Goal: Information Seeking & Learning: Learn about a topic

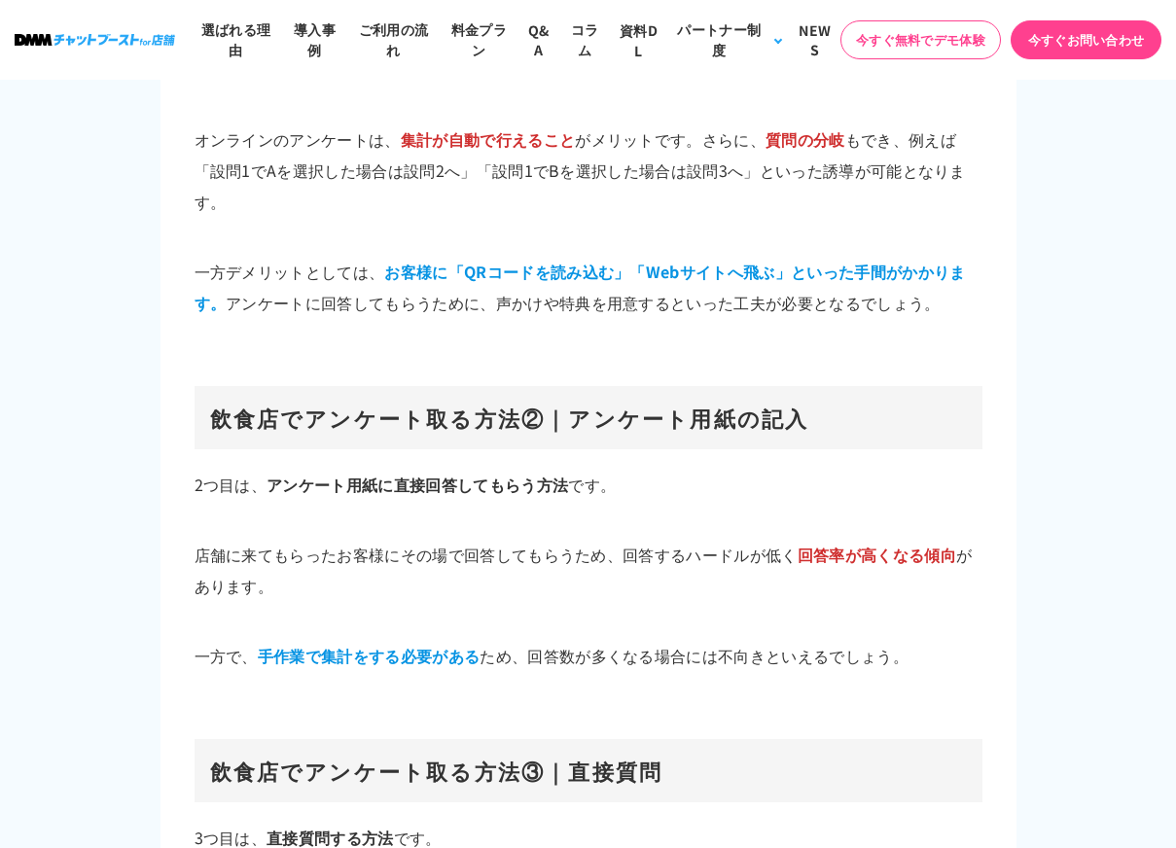
scroll to position [8069, 0]
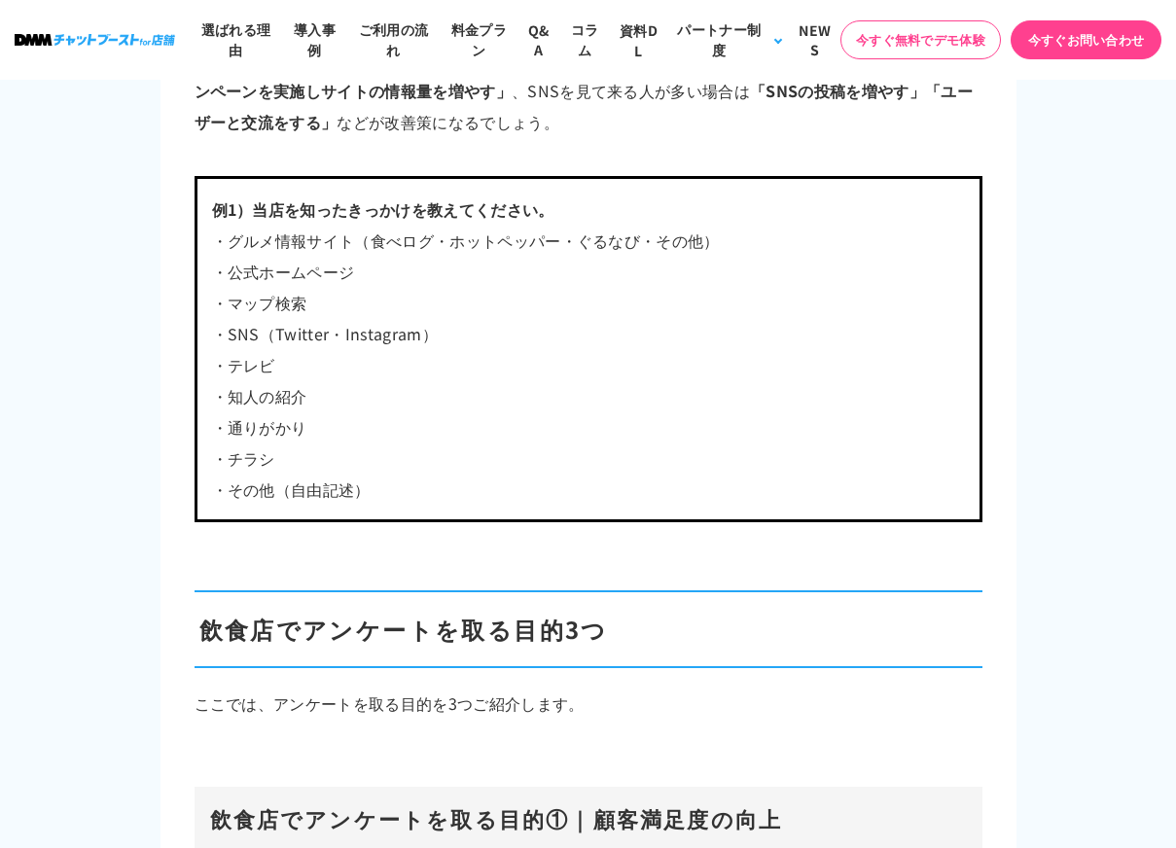
click at [234, 321] on p "・SNS（Twitter・Instagram）" at bounding box center [588, 333] width 753 height 31
click at [461, 311] on p "・マップ検索" at bounding box center [588, 302] width 753 height 31
click at [675, 225] on p "・グルメ情報サイト（食べログ・ホットペッパー・ぐるなび・その他）" at bounding box center [588, 240] width 753 height 31
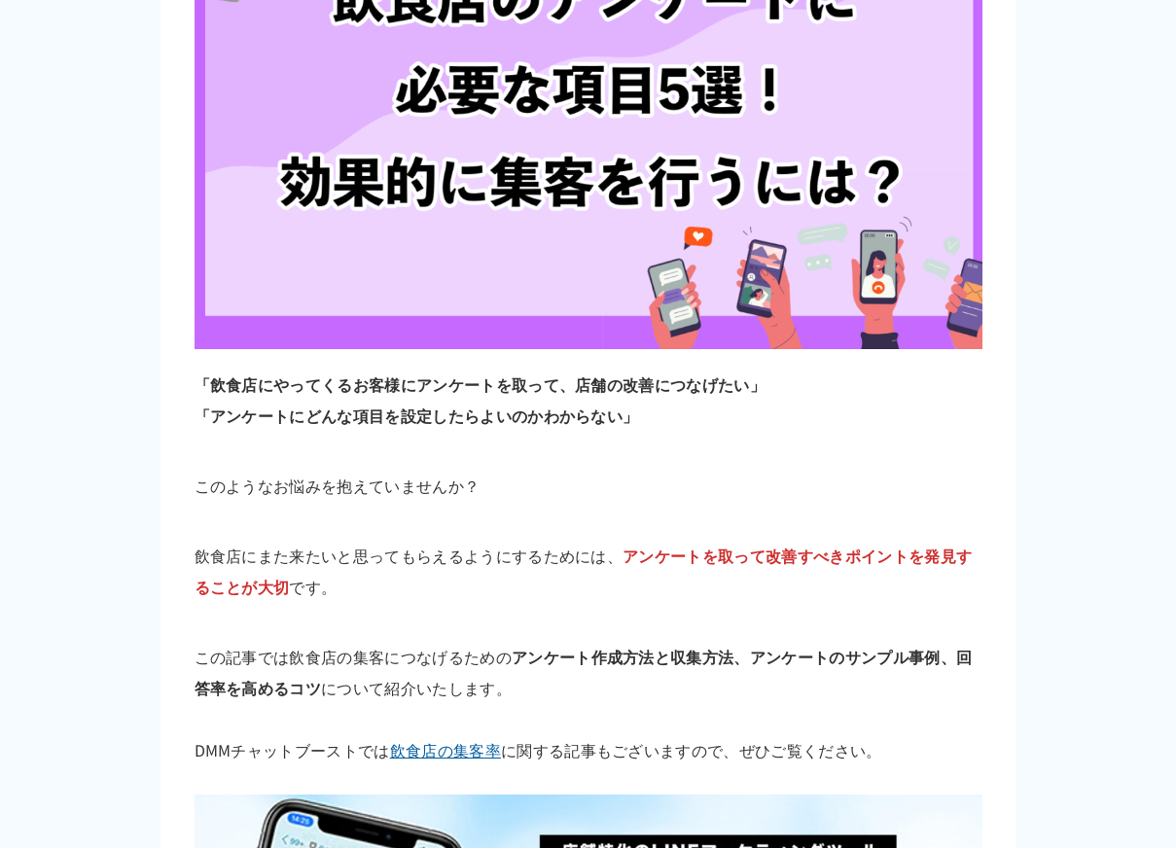
scroll to position [0, 0]
